Goal: Check status: Check status

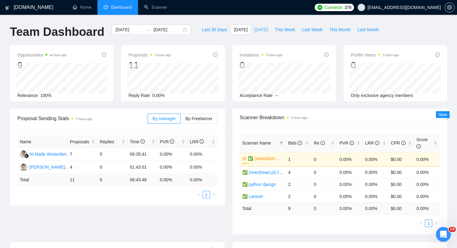
click at [262, 27] on span "[DATE]" at bounding box center [261, 29] width 14 height 7
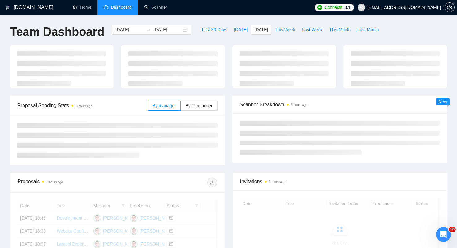
click at [279, 30] on span "This Week" at bounding box center [285, 29] width 20 height 7
type input "[DATE]"
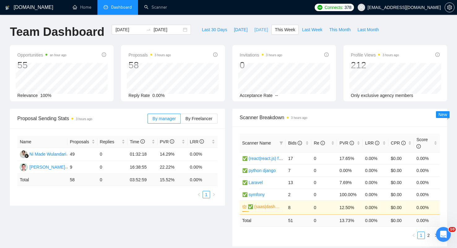
click at [259, 28] on span "[DATE]" at bounding box center [261, 29] width 14 height 7
type input "[DATE]"
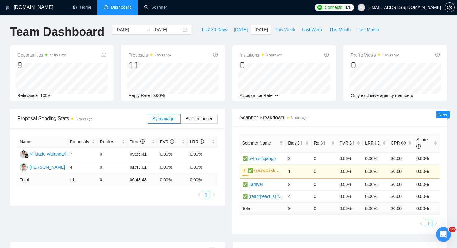
click at [295, 30] on span "This Week" at bounding box center [285, 29] width 20 height 7
type input "[DATE]"
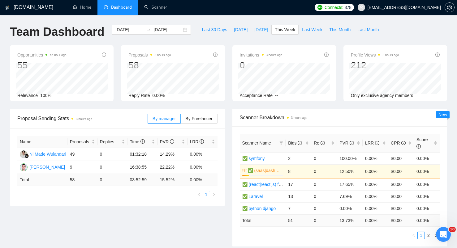
click at [262, 31] on span "[DATE]" at bounding box center [261, 29] width 14 height 7
type input "[DATE]"
